Goal: Task Accomplishment & Management: Manage account settings

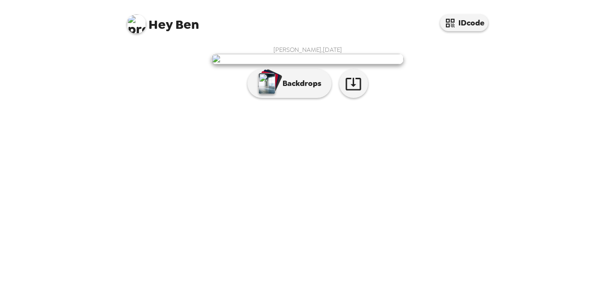
scroll to position [44, 0]
click at [353, 90] on icon "button" at bounding box center [352, 84] width 15 height 12
